Goal: Transaction & Acquisition: Purchase product/service

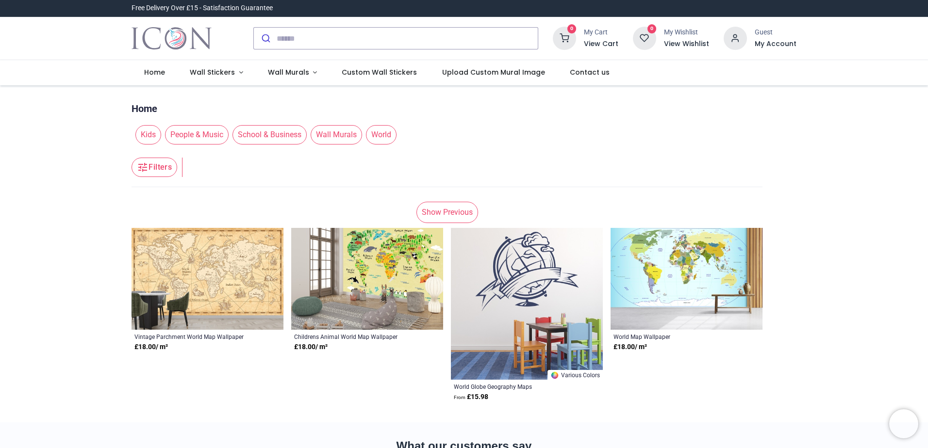
click at [448, 216] on link "Show Previous" at bounding box center [447, 212] width 62 height 21
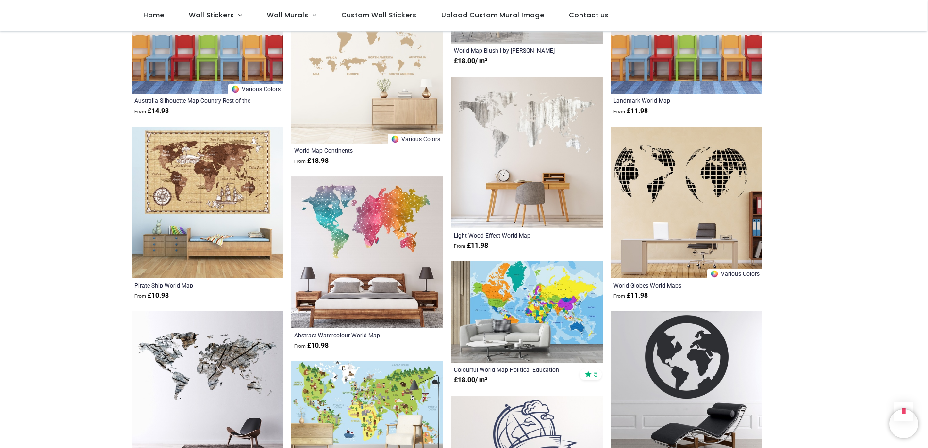
scroll to position [1067, 0]
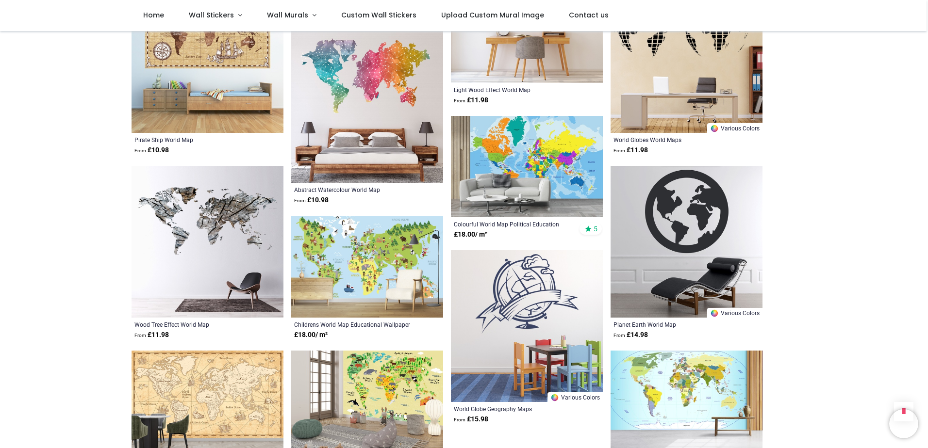
click at [325, 268] on img at bounding box center [367, 267] width 152 height 102
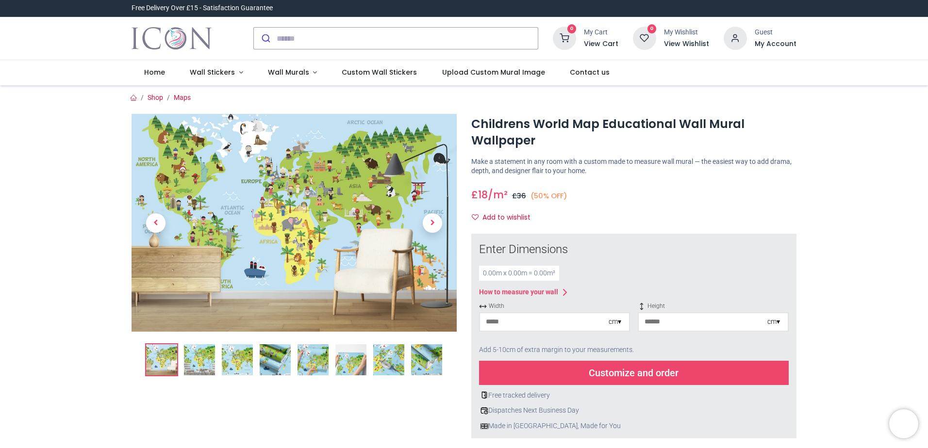
click at [297, 196] on img at bounding box center [293, 223] width 325 height 218
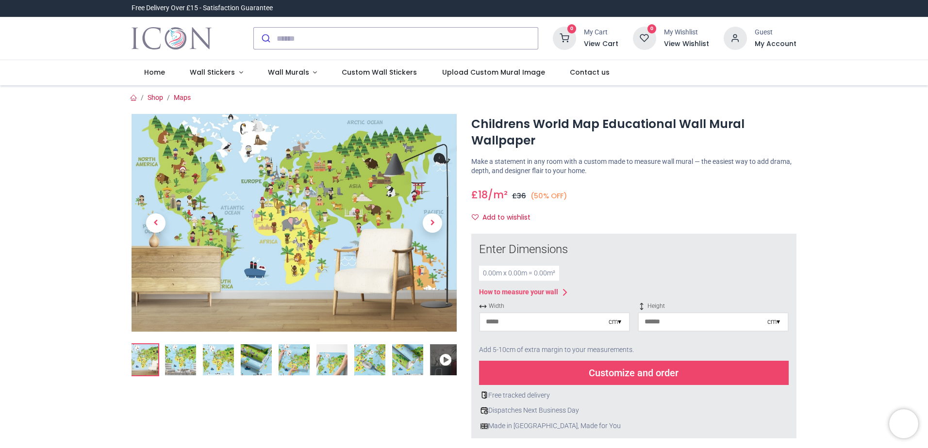
click at [171, 355] on img at bounding box center [180, 359] width 31 height 31
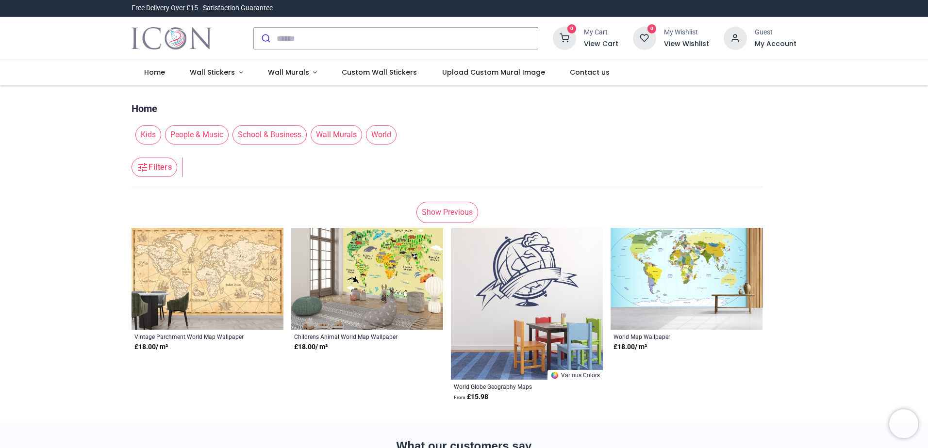
click at [454, 218] on link "Show Previous" at bounding box center [447, 212] width 62 height 21
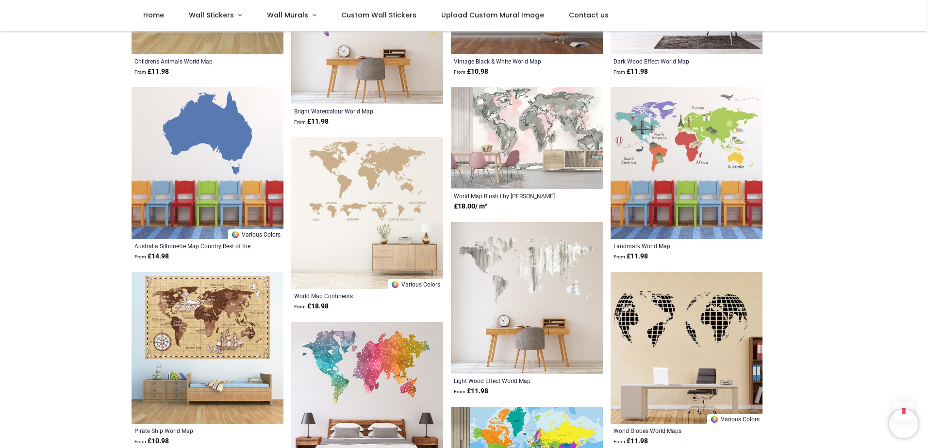
scroll to position [970, 0]
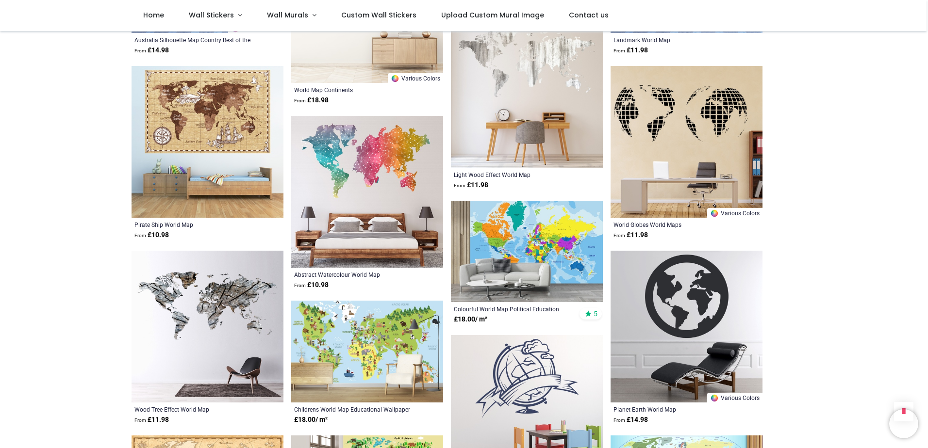
scroll to position [105, 0]
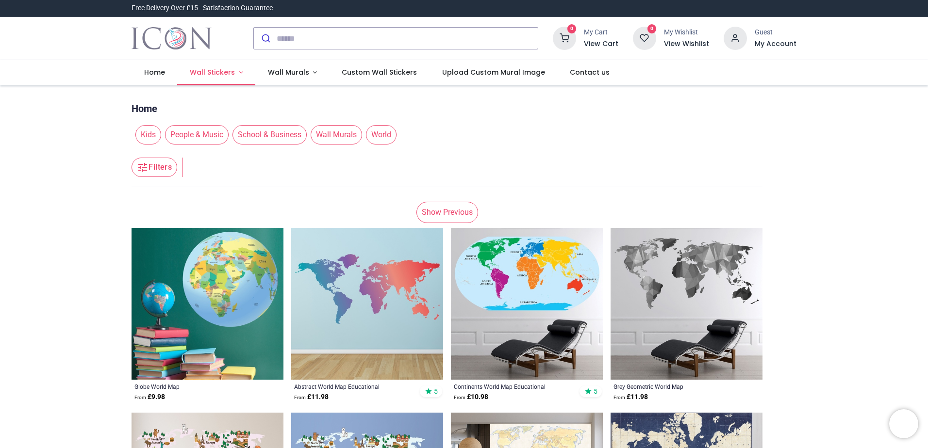
click at [222, 75] on span "Wall Stickers" at bounding box center [212, 72] width 45 height 10
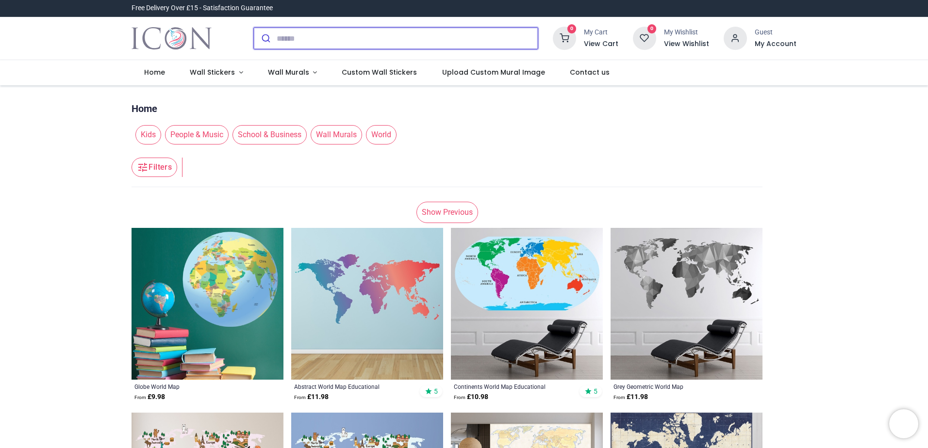
click at [316, 38] on input "search" at bounding box center [407, 38] width 261 height 21
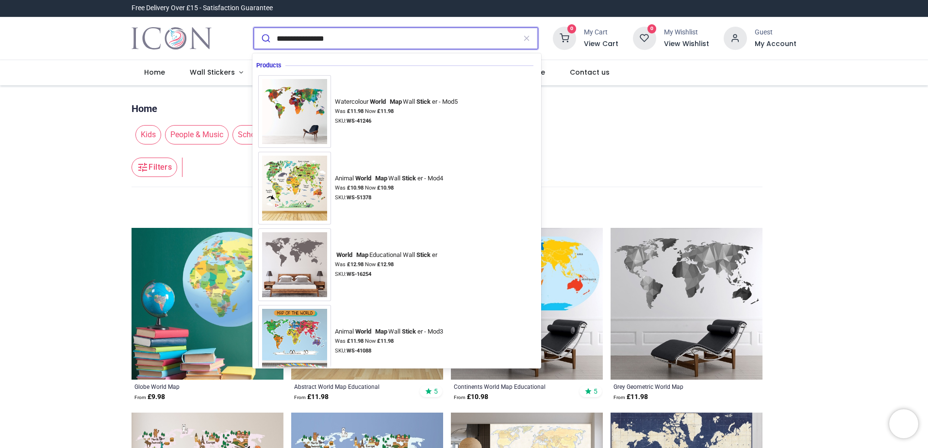
type input "**********"
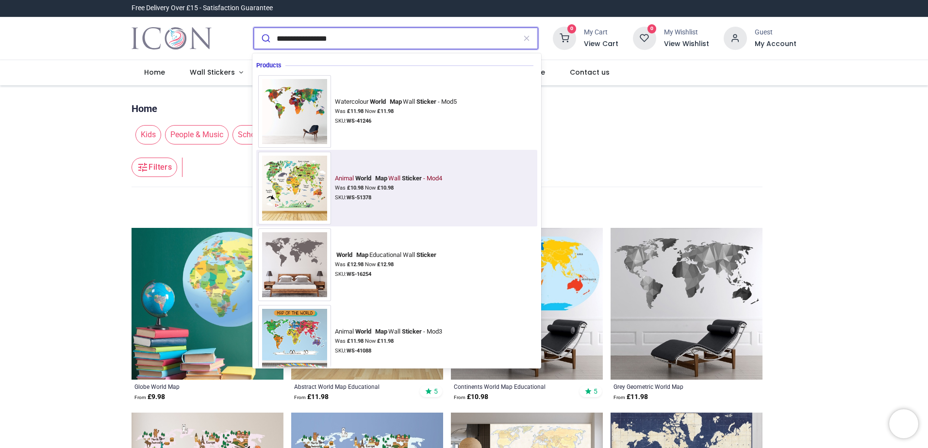
click at [293, 176] on img at bounding box center [294, 188] width 73 height 73
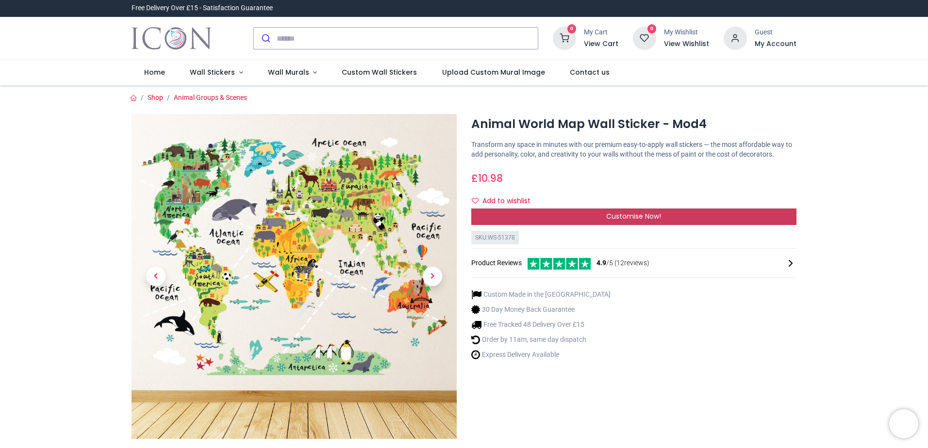
click at [574, 215] on div "Customise Now!" at bounding box center [633, 217] width 325 height 16
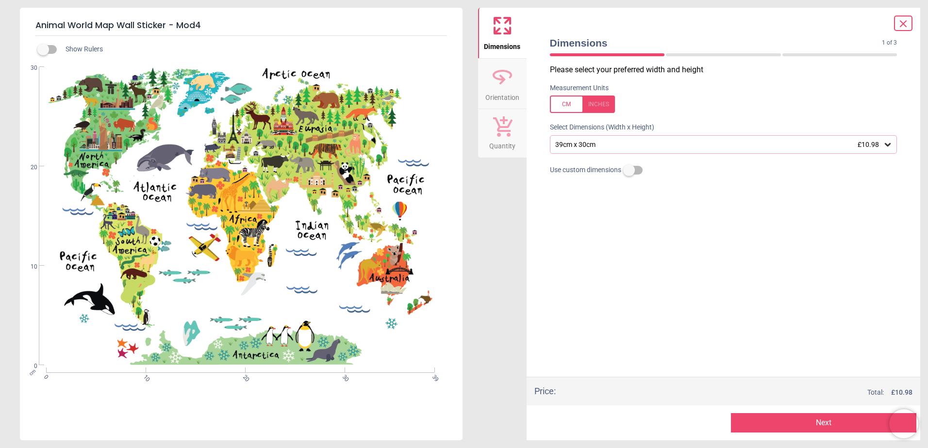
click at [601, 143] on div "39cm x 30cm £10.98" at bounding box center [718, 145] width 329 height 8
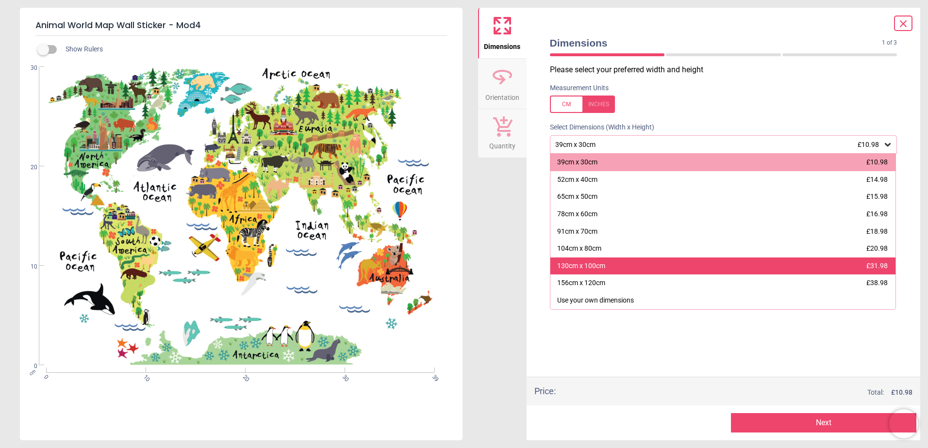
click at [625, 270] on div "130cm x 100cm £31.98" at bounding box center [722, 266] width 345 height 17
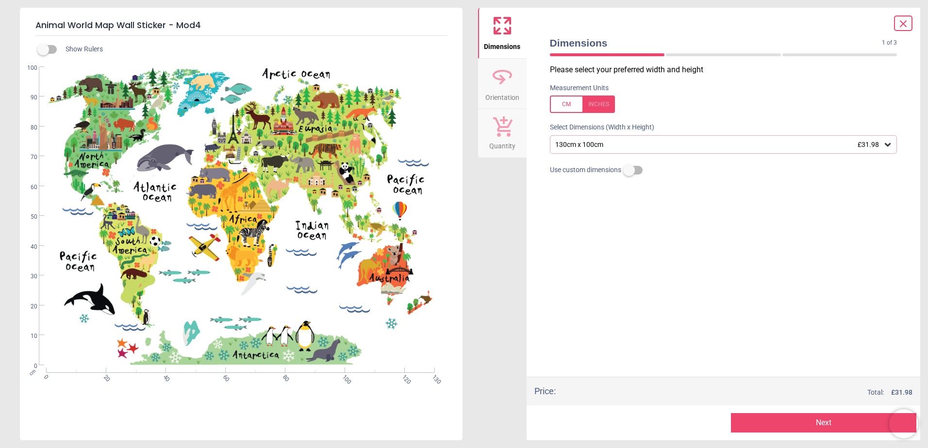
click at [629, 145] on div "130cm x 100cm £31.98" at bounding box center [718, 145] width 329 height 8
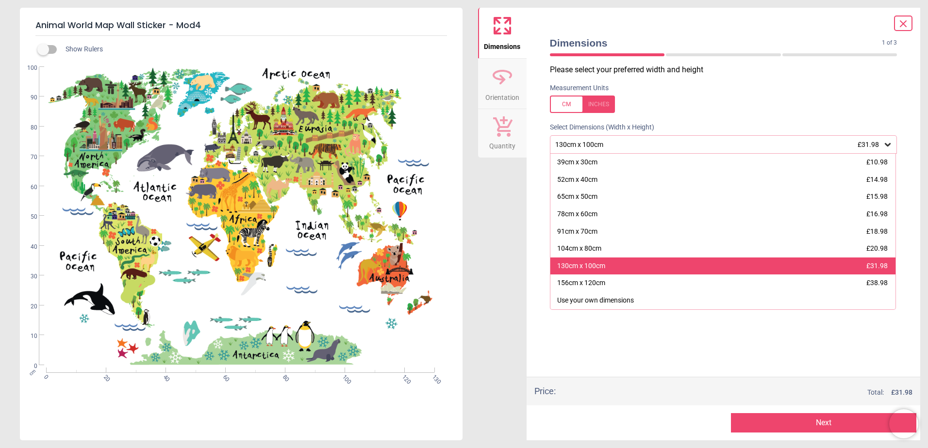
click at [661, 263] on div "130cm x 100cm £31.98" at bounding box center [722, 266] width 345 height 17
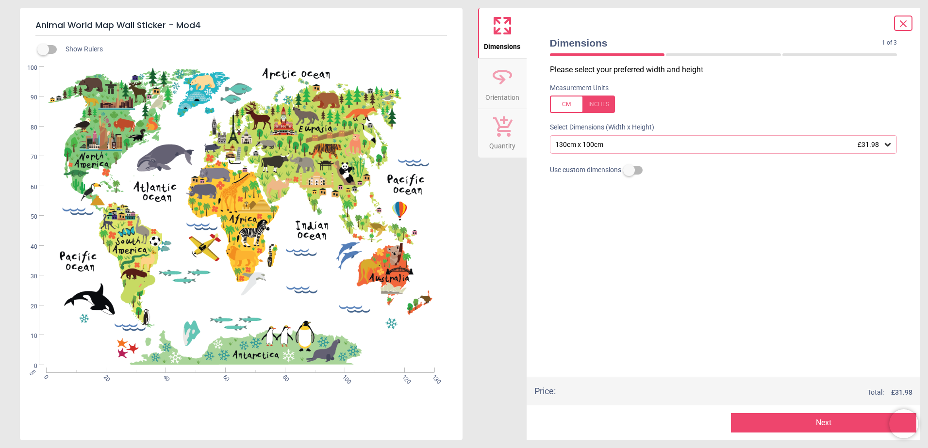
click at [808, 421] on button "Next" at bounding box center [823, 422] width 185 height 19
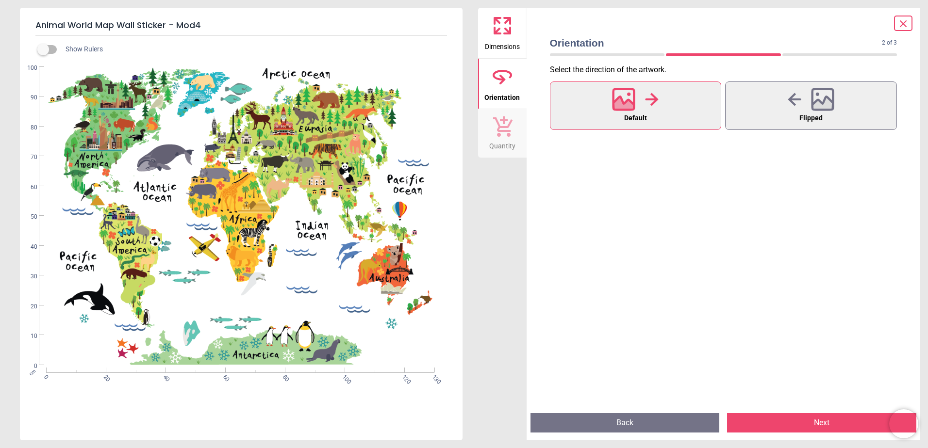
click at [808, 421] on button "Next" at bounding box center [821, 422] width 189 height 19
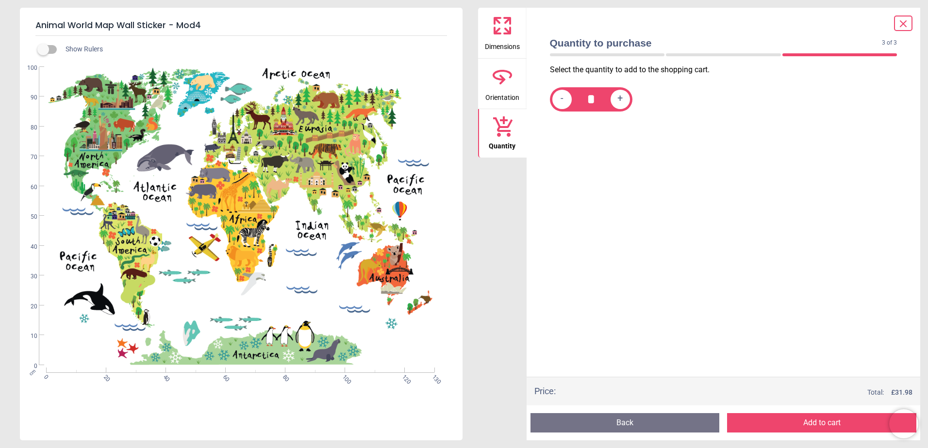
click at [808, 420] on button "Add to cart" at bounding box center [821, 422] width 189 height 19
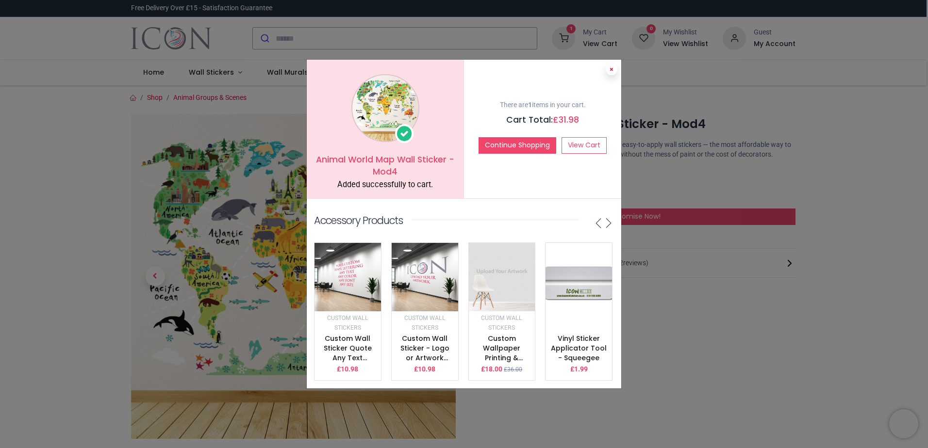
click at [611, 67] on icon at bounding box center [611, 69] width 4 height 5
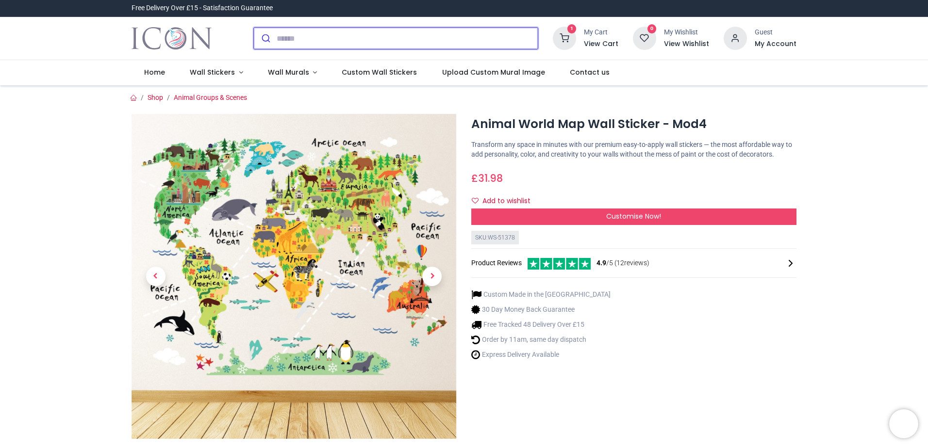
click at [458, 33] on input "search" at bounding box center [407, 38] width 261 height 21
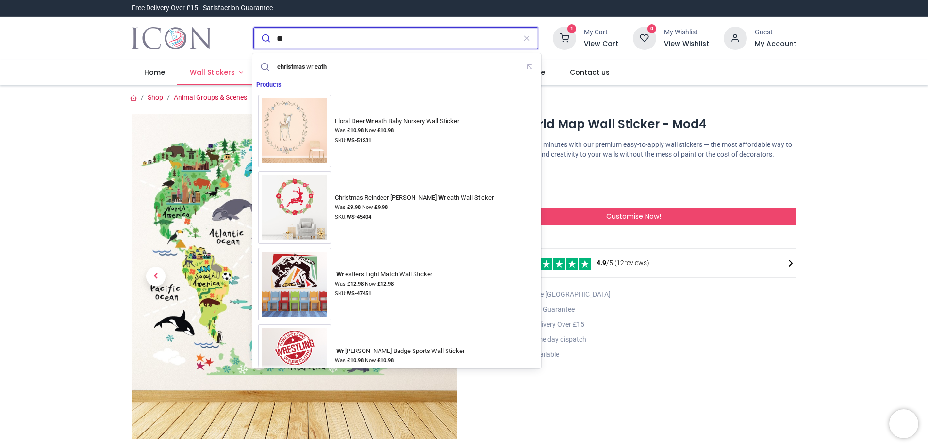
type input "**"
click at [220, 70] on span "Wall Stickers" at bounding box center [212, 72] width 45 height 10
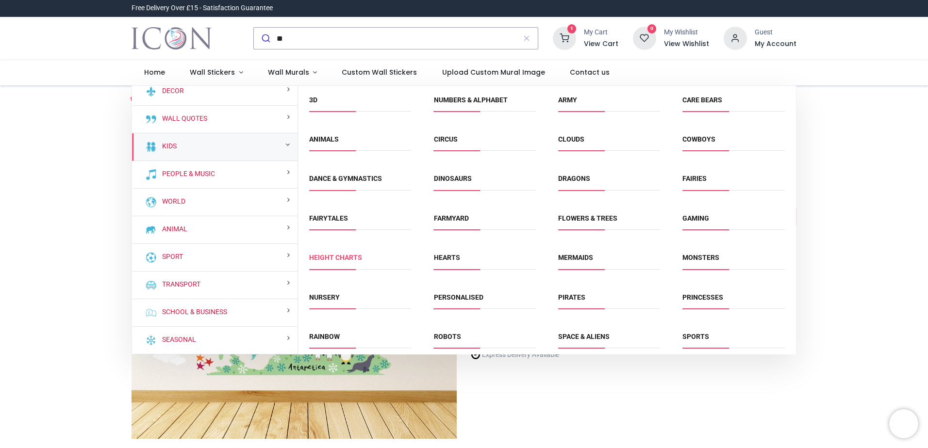
click at [351, 257] on link "Height Charts" at bounding box center [335, 258] width 53 height 8
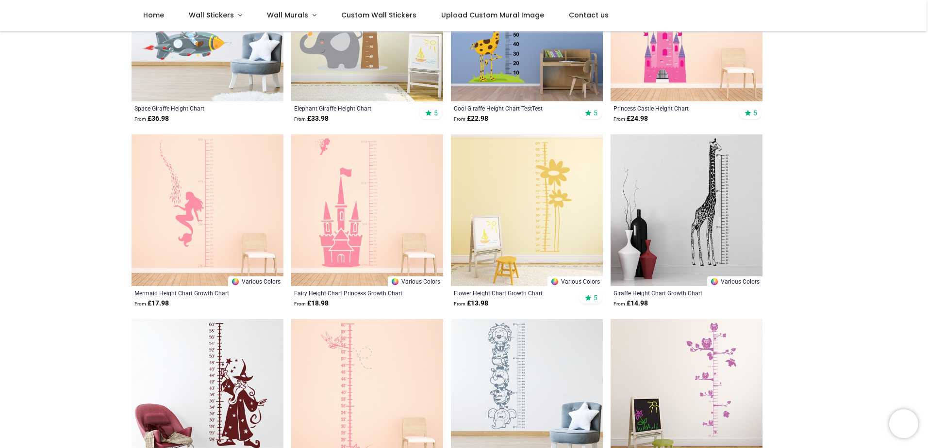
scroll to position [97, 0]
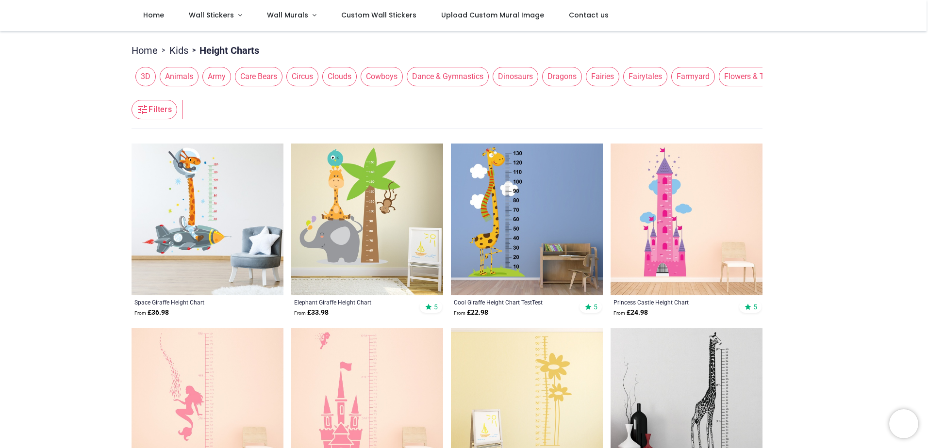
click at [512, 183] on img at bounding box center [527, 220] width 152 height 152
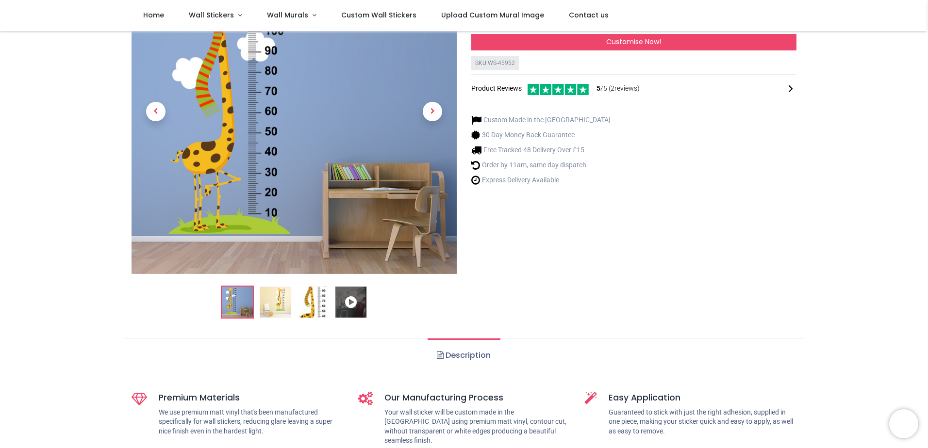
scroll to position [194, 0]
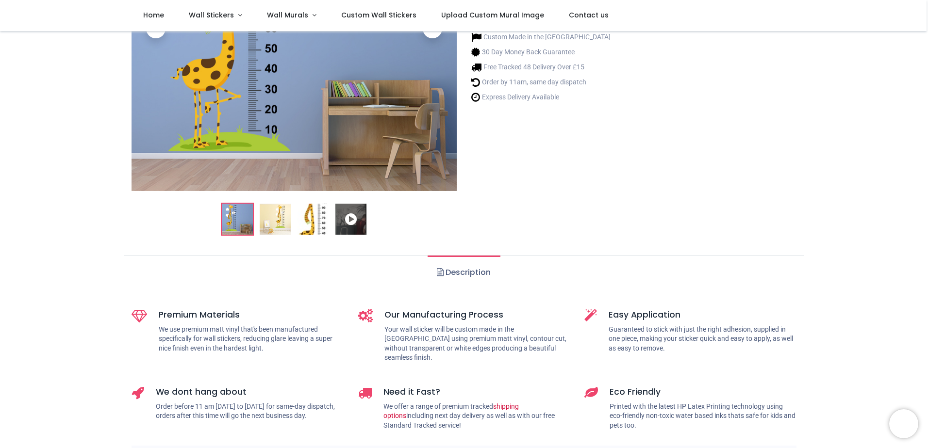
click at [271, 223] on img at bounding box center [275, 219] width 31 height 31
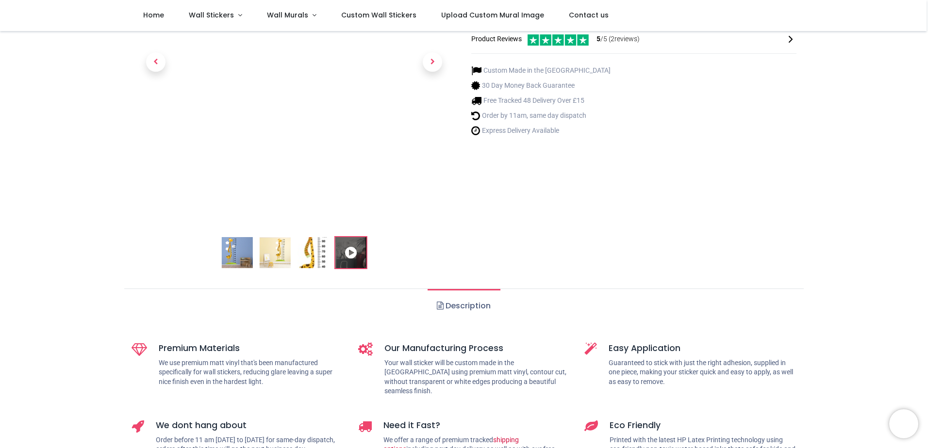
scroll to position [119, 0]
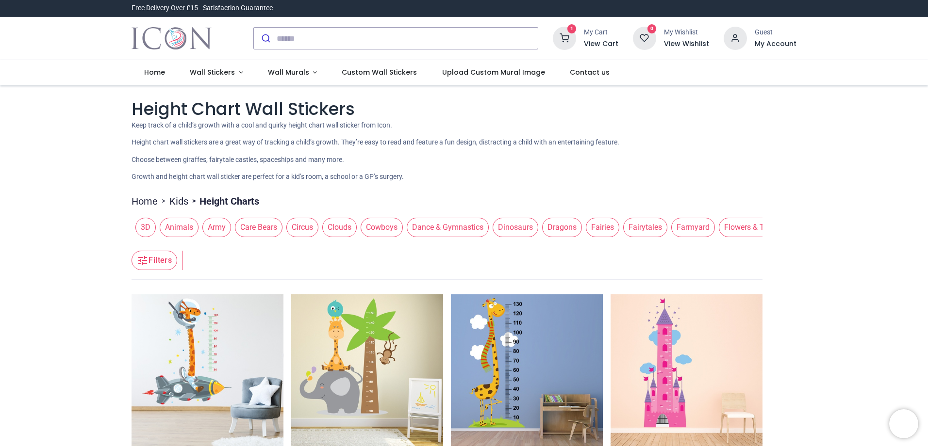
click at [515, 336] on img at bounding box center [527, 370] width 152 height 152
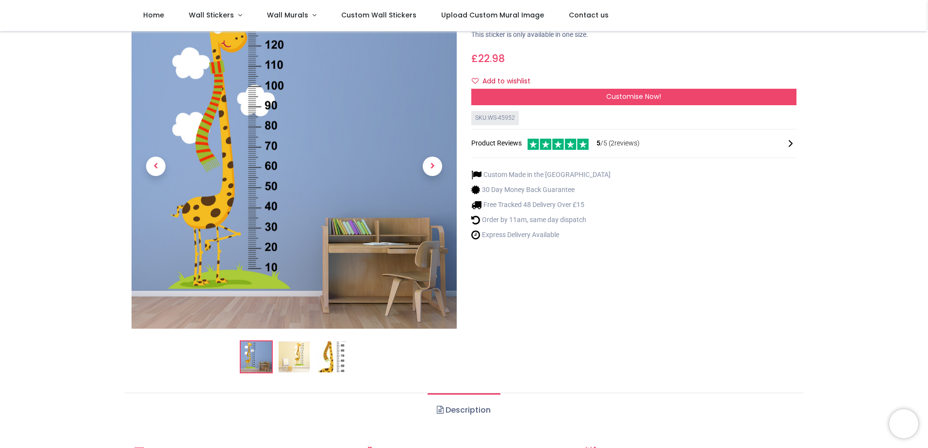
scroll to position [49, 0]
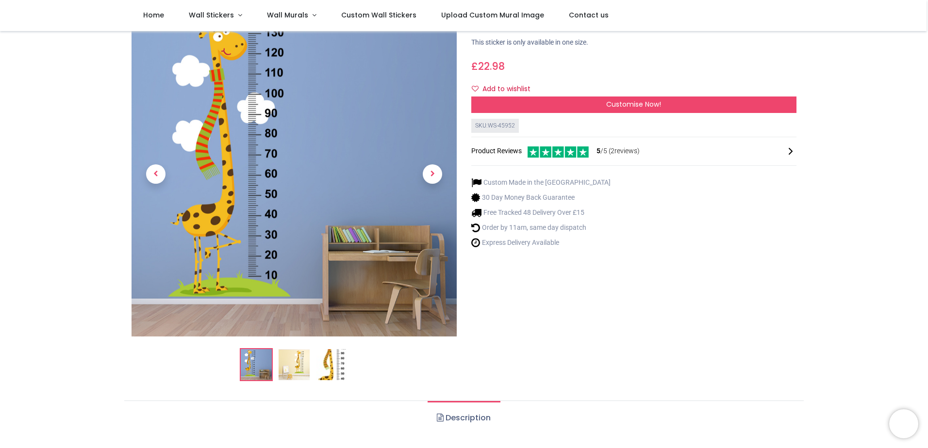
click at [296, 369] on img at bounding box center [293, 364] width 31 height 31
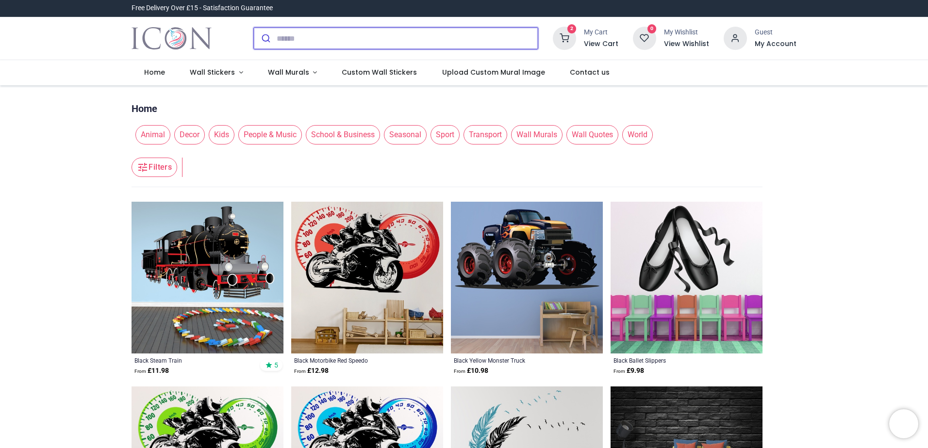
click at [350, 35] on input "search" at bounding box center [407, 38] width 261 height 21
paste input "**********"
type input "**********"
click at [254, 28] on button "submit" at bounding box center [265, 38] width 23 height 21
